Goal: Find specific page/section: Find specific page/section

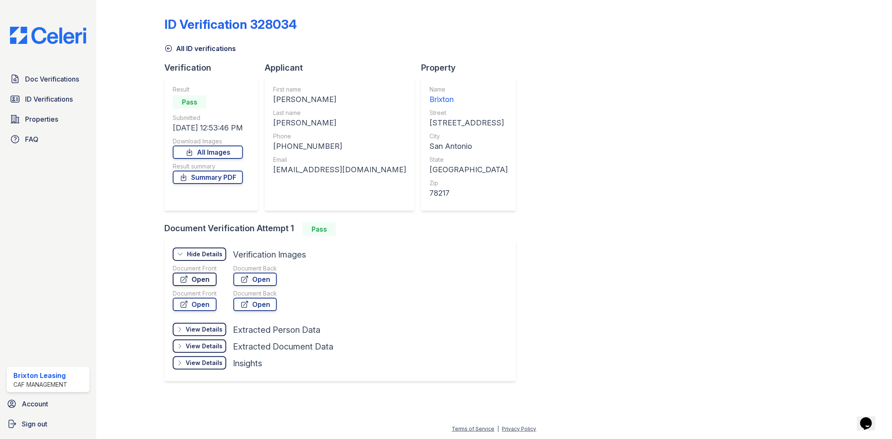
click at [211, 280] on link "Open" at bounding box center [195, 279] width 44 height 13
click at [57, 99] on span "ID Verifications" at bounding box center [49, 99] width 48 height 10
